Goal: Entertainment & Leisure: Consume media (video, audio)

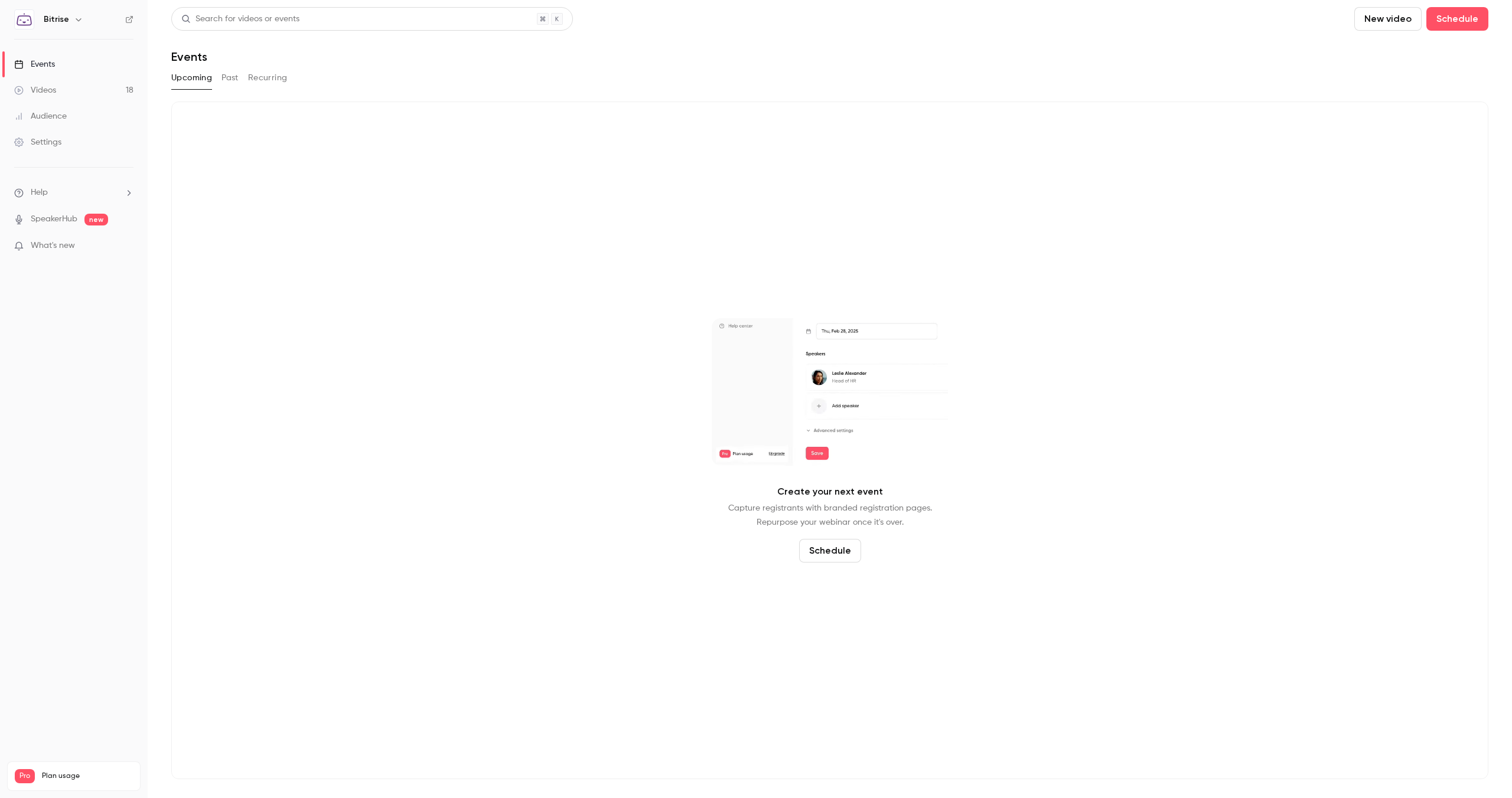
click at [76, 94] on link "Videos 18" at bounding box center [74, 90] width 148 height 26
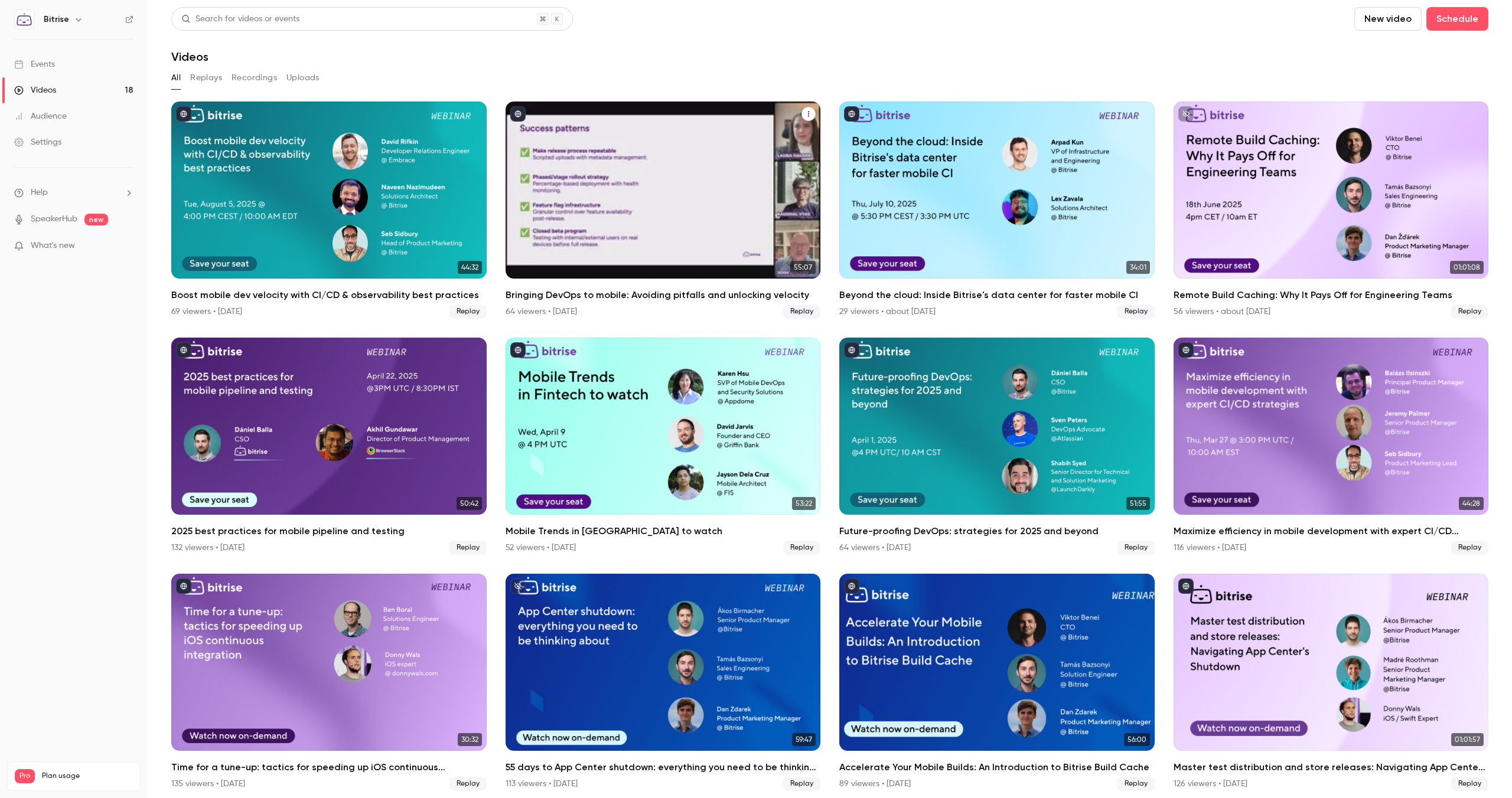
click at [598, 259] on div "Bringing DevOps to mobile: Avoiding pitfalls and unlocking velocity" at bounding box center [663, 190] width 315 height 177
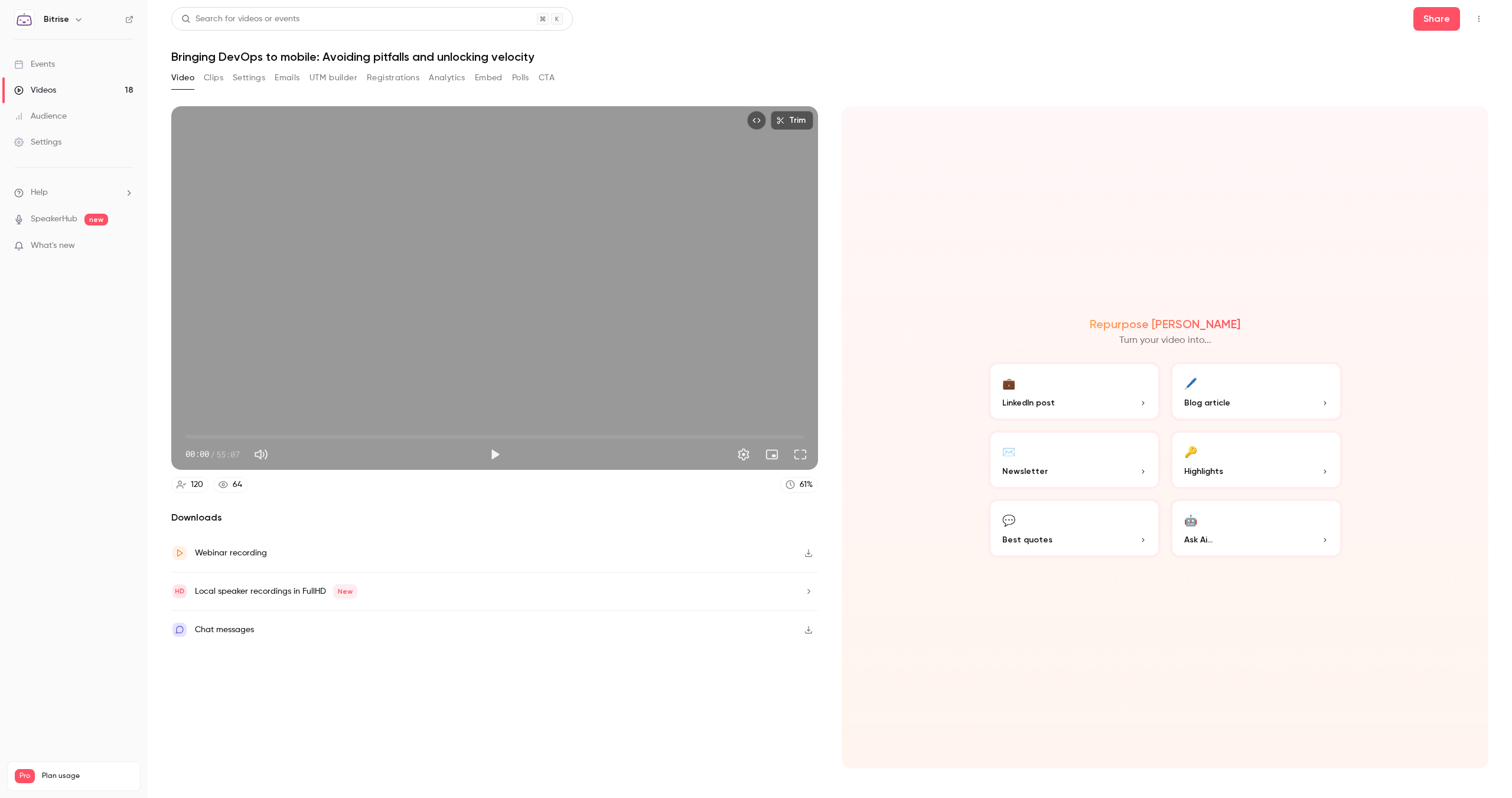
click at [460, 55] on h1 "Bringing DevOps to mobile: Avoiding pitfalls and unlocking velocity" at bounding box center [830, 57] width 1317 height 14
copy div "Bringing DevOps to mobile: Avoiding pitfalls and unlocking velocity Video Clips…"
click at [46, 90] on div "Videos" at bounding box center [35, 90] width 42 height 12
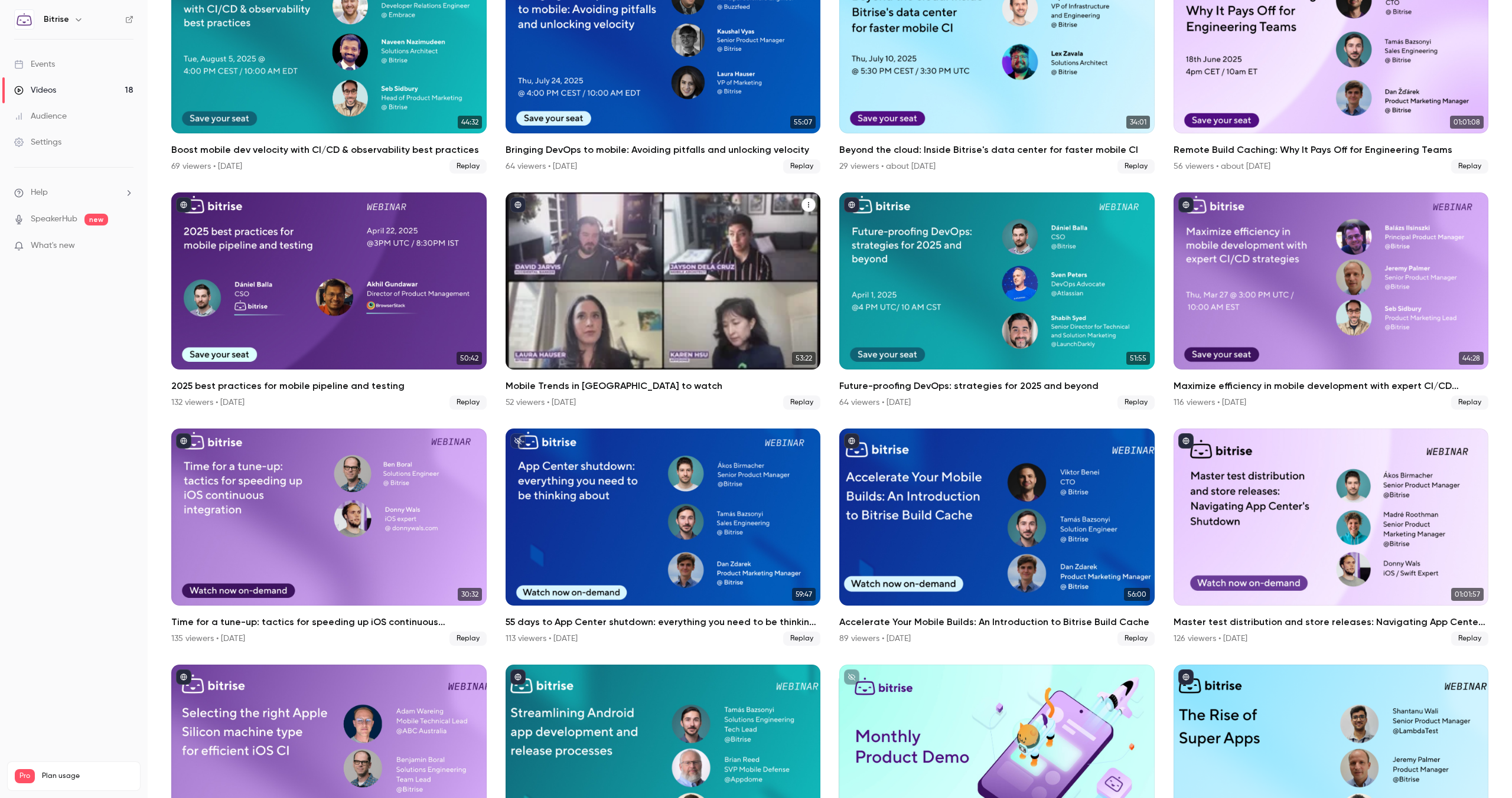
scroll to position [144, 0]
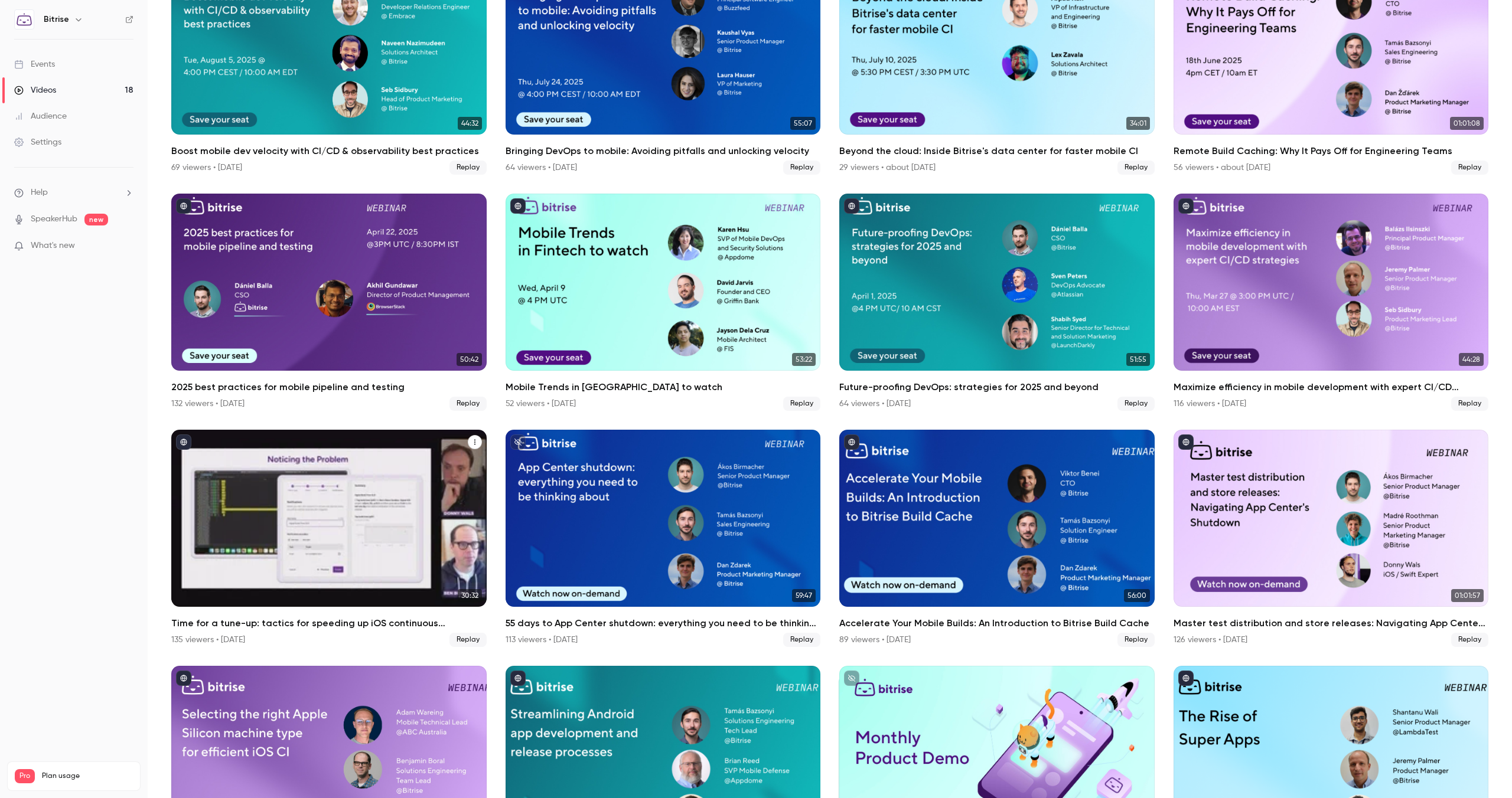
click at [284, 625] on h2 "Time for a tune-up: tactics for speeding up iOS continuous integration" at bounding box center [329, 623] width 315 height 14
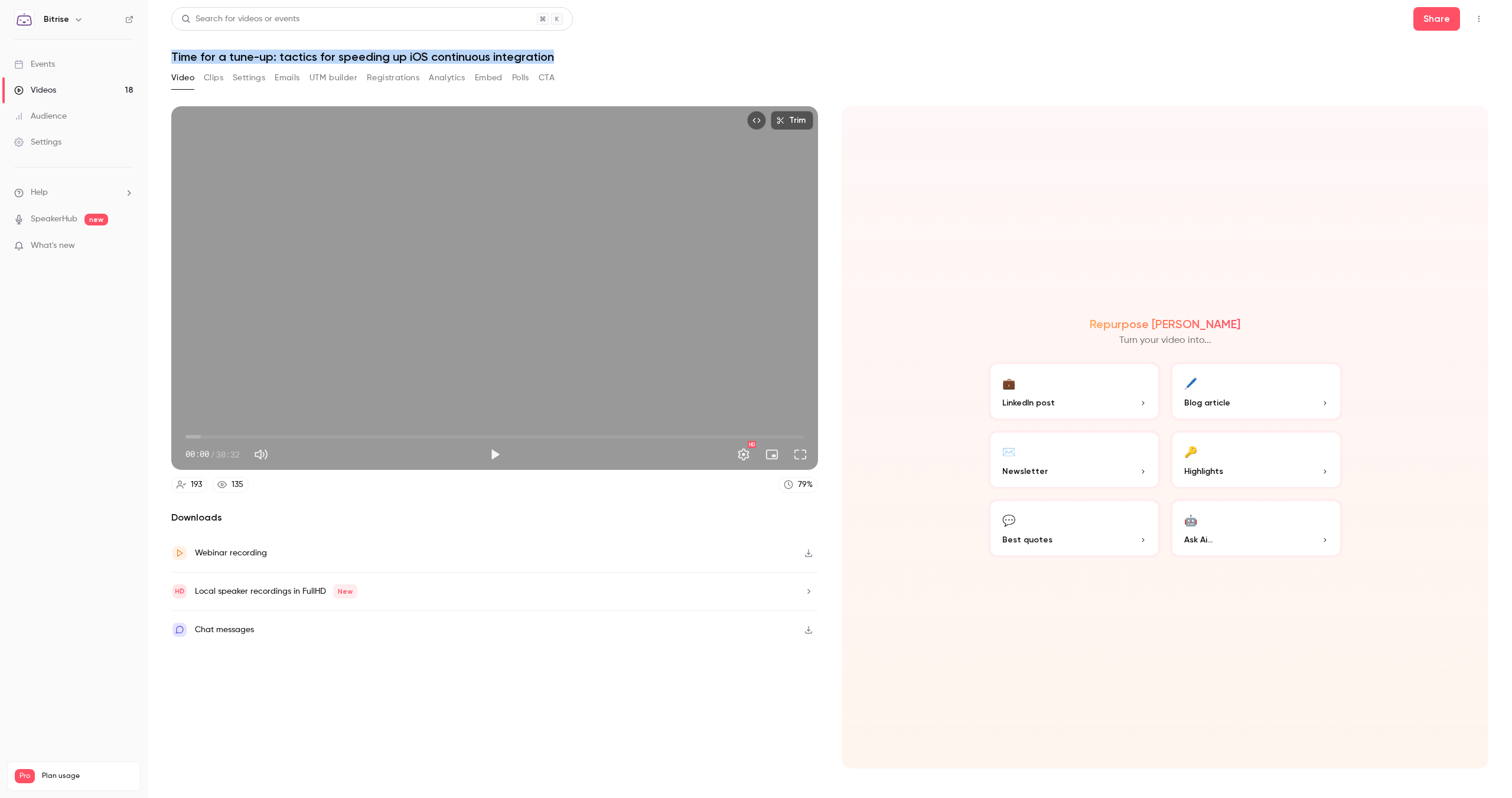
drag, startPoint x: 554, startPoint y: 59, endPoint x: 171, endPoint y: 57, distance: 383.0
click at [172, 57] on h1 "Time for a tune-up: tactics for speeding up iOS continuous integration" at bounding box center [830, 57] width 1317 height 14
copy h1 "Time for a tune-up: tactics for speeding up iOS continuous integration"
